Goal: Task Accomplishment & Management: Manage account settings

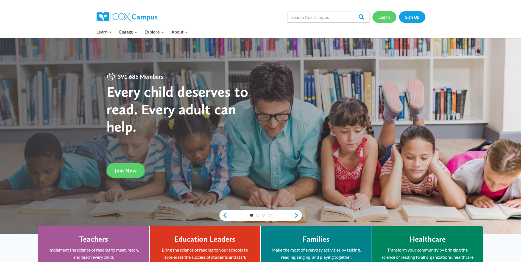
click at [381, 19] on link "Log In" at bounding box center [384, 16] width 24 height 11
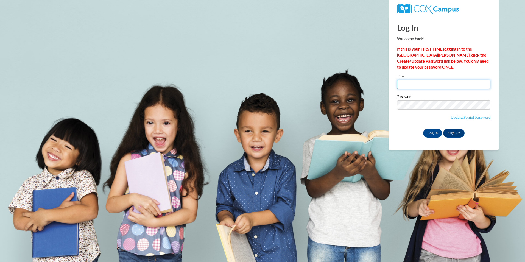
click at [434, 83] on input "Email" at bounding box center [443, 84] width 93 height 9
type input "[EMAIL_ADDRESS][DOMAIN_NAME]"
click at [431, 132] on input "Log In" at bounding box center [432, 133] width 19 height 9
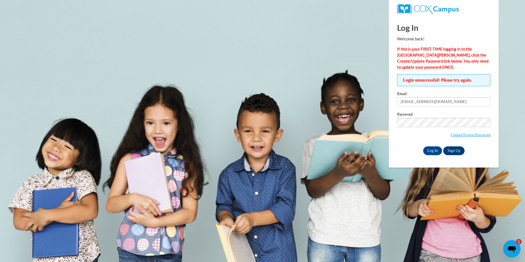
click at [506, 251] on div "Open messaging window, 1 unread message" at bounding box center [512, 249] width 16 height 16
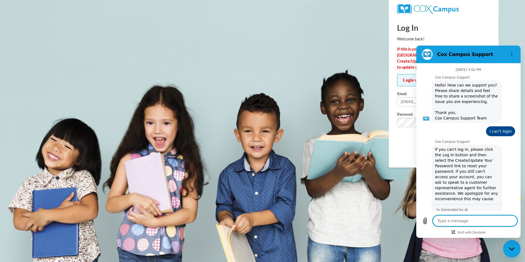
type textarea "x"
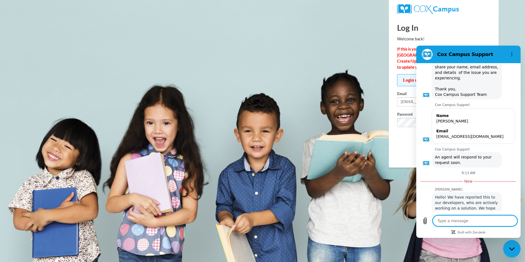
scroll to position [327, 0]
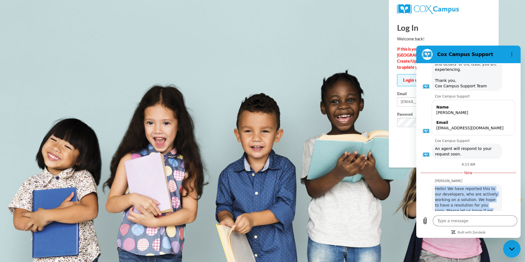
drag, startPoint x: 436, startPoint y: 168, endPoint x: 486, endPoint y: 201, distance: 59.9
click at [486, 201] on div "Hello! We have reported this to our developers, who are actively working on a s…" at bounding box center [467, 211] width 68 height 54
drag, startPoint x: 486, startPoint y: 201, endPoint x: 458, endPoint y: 193, distance: 28.7
click at [458, 193] on span "Hello! We have reported this to our developers, who are actively working on a s…" at bounding box center [466, 210] width 63 height 48
click at [443, 162] on div "9:13 AM" at bounding box center [468, 164] width 102 height 4
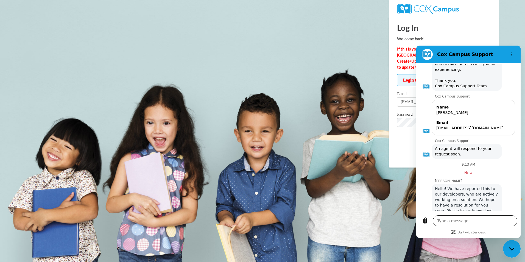
click at [461, 219] on textarea at bounding box center [475, 220] width 85 height 11
type textarea "A"
type textarea "x"
type textarea "An"
type textarea "x"
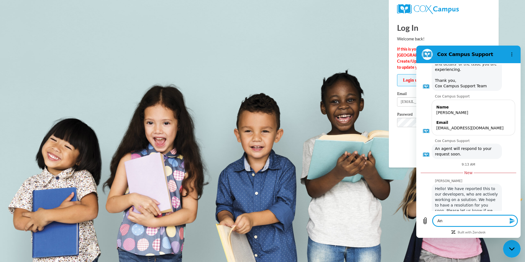
type textarea "Any"
type textarea "x"
type textarea "Any"
type textarea "x"
type textarea "Any u"
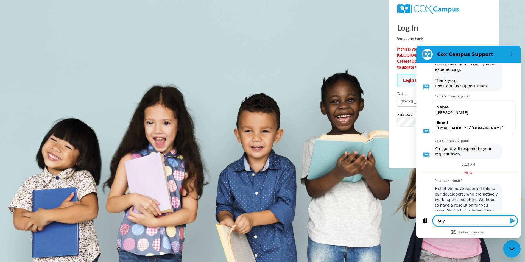
type textarea "x"
type textarea "Any up"
type textarea "x"
type textarea "Any upd"
type textarea "x"
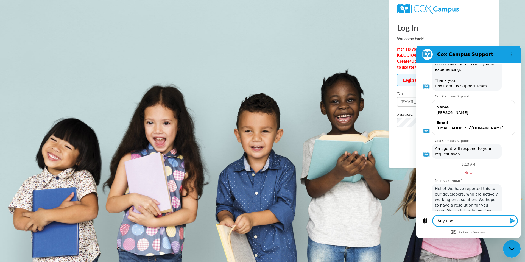
type textarea "Any upda"
type textarea "x"
type textarea "Any updat"
type textarea "x"
type textarea "Any update"
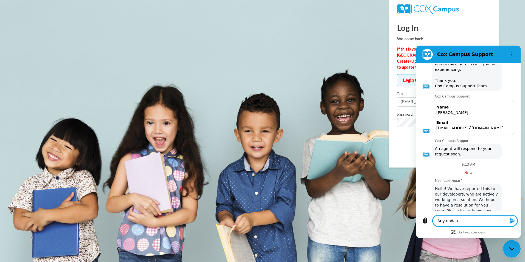
type textarea "x"
type textarea "Any updates"
type textarea "x"
type textarea "Any updates?"
type textarea "x"
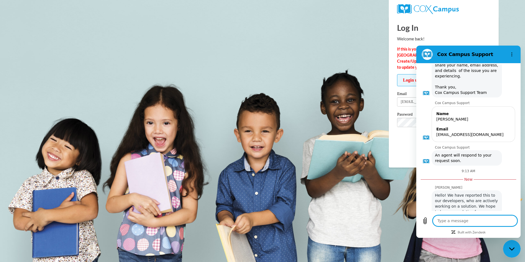
scroll to position [348, 0]
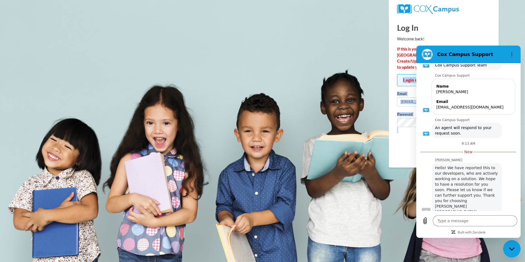
drag, startPoint x: 336, startPoint y: 81, endPoint x: 354, endPoint y: 155, distance: 75.5
click at [354, 155] on body "Log In Welcome back! If this is your FIRST TIME logging in to the NEW Cox Campu…" at bounding box center [262, 131] width 525 height 262
click at [266, 98] on body "Log In Welcome back! If this is your FIRST TIME logging in to the NEW Cox Campu…" at bounding box center [262, 131] width 525 height 262
click at [292, 43] on body "Log In Welcome back! If this is your FIRST TIME logging in to the NEW Cox Campu…" at bounding box center [262, 131] width 525 height 262
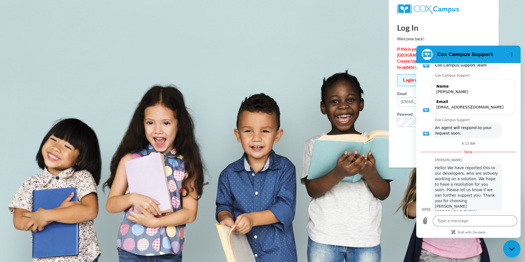
click at [368, 125] on body "Log In Welcome back! If this is your FIRST TIME logging in to the NEW Cox Campu…" at bounding box center [262, 131] width 525 height 262
click at [507, 243] on div "Close messaging window" at bounding box center [512, 249] width 16 height 16
type textarea "x"
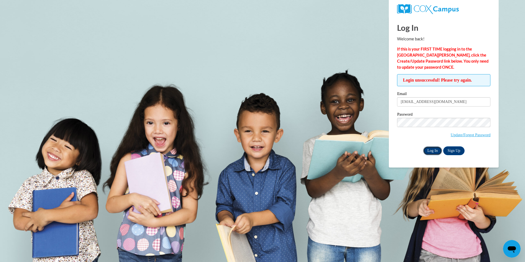
click at [433, 150] on input "Log In" at bounding box center [432, 150] width 19 height 9
click at [451, 133] on link "Update/Forgot Password" at bounding box center [471, 135] width 40 height 4
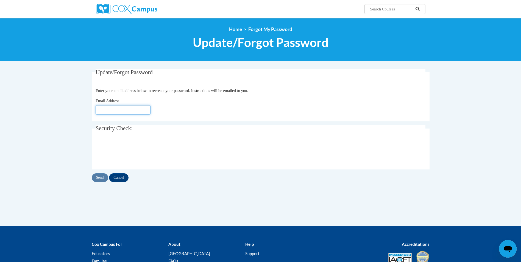
click at [140, 108] on input "Email Address" at bounding box center [123, 109] width 55 height 9
type input "mariahalatorre@yahoo.com"
click at [77, 155] on body "Search Search... <en>Home</en><fr>Accueil</fr><de>Zuhause</de><it>Casa</it><es>…" at bounding box center [260, 158] width 521 height 317
click at [94, 177] on input "Send" at bounding box center [100, 177] width 16 height 9
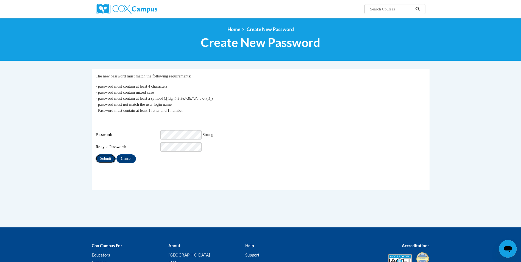
click at [110, 154] on input "Submit" at bounding box center [106, 158] width 20 height 9
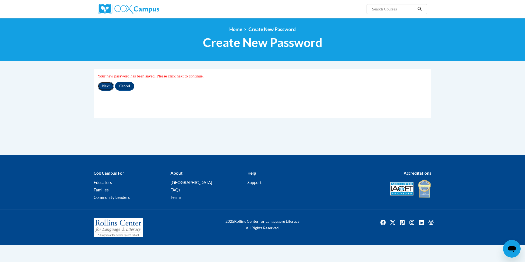
click at [106, 85] on input "Next" at bounding box center [106, 86] width 16 height 9
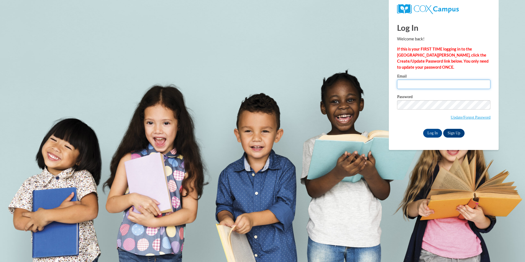
click at [447, 86] on input "Email" at bounding box center [443, 84] width 93 height 9
type input "mariahalatorre@yahoo.com"
click at [433, 133] on input "Log In" at bounding box center [432, 133] width 19 height 9
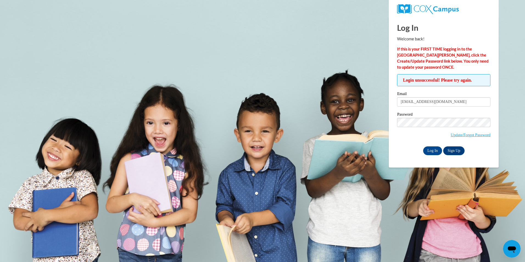
click at [509, 249] on icon "Open messaging window" at bounding box center [512, 249] width 8 height 7
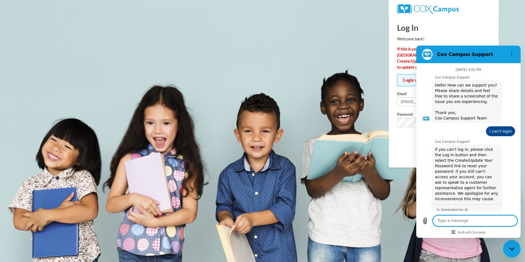
scroll to position [339, 0]
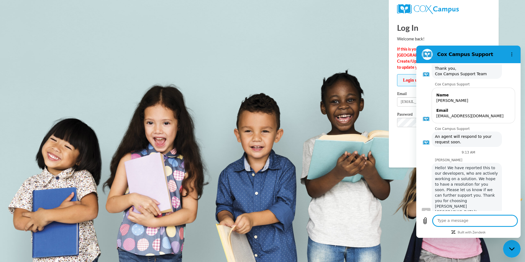
click at [322, 62] on body "Log In Welcome back! If this is your FIRST TIME logging in to the NEW Cox Campu…" at bounding box center [262, 131] width 525 height 262
click at [510, 250] on icon "Close messaging window" at bounding box center [512, 249] width 6 height 4
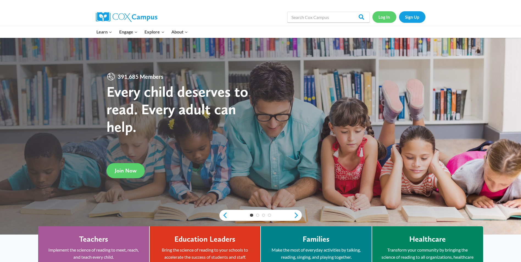
click at [386, 17] on link "Log In" at bounding box center [384, 16] width 24 height 11
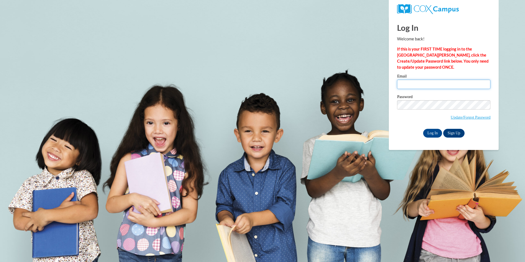
click at [412, 84] on input "Email" at bounding box center [443, 84] width 93 height 9
type input "[EMAIL_ADDRESS][DOMAIN_NAME]"
click at [435, 132] on input "Log In" at bounding box center [432, 133] width 19 height 9
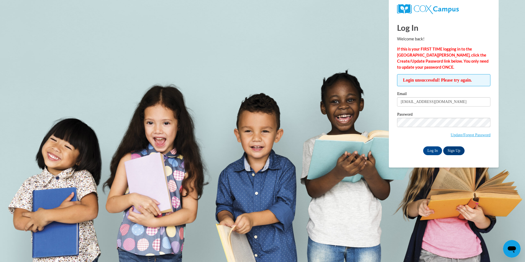
drag, startPoint x: 135, startPoint y: 83, endPoint x: 207, endPoint y: 133, distance: 87.8
click at [202, 132] on body "Log In Welcome back! If this is your FIRST TIME logging in to the [GEOGRAPHIC_D…" at bounding box center [262, 131] width 525 height 262
drag, startPoint x: 247, startPoint y: 139, endPoint x: 160, endPoint y: 107, distance: 93.2
click at [239, 133] on body "Log In Welcome back! If this is your FIRST TIME logging in to the [GEOGRAPHIC_D…" at bounding box center [262, 131] width 525 height 262
